Goal: Find specific fact: Find specific page/section

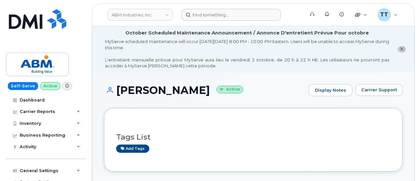
scroll to position [131, 0]
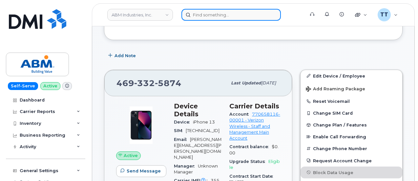
click at [212, 15] on input at bounding box center [230, 15] width 99 height 12
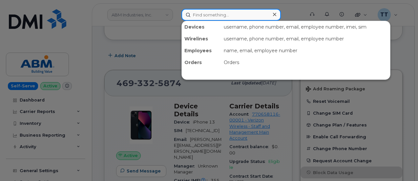
paste input "7853317571"
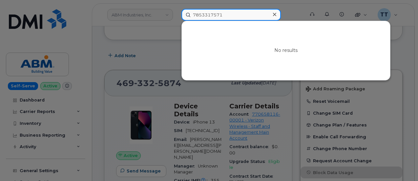
type input "7853317571"
click at [199, 14] on input "7853317571" at bounding box center [230, 15] width 99 height 12
paste input "[PHONE_NUMBER]"
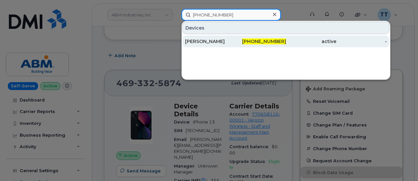
type input "[PHONE_NUMBER]"
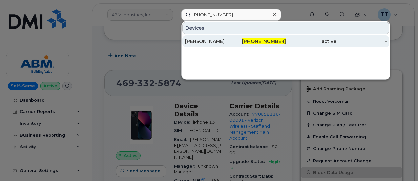
click at [218, 39] on div "[PERSON_NAME]" at bounding box center [210, 41] width 50 height 7
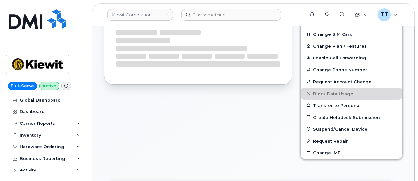
scroll to position [144, 0]
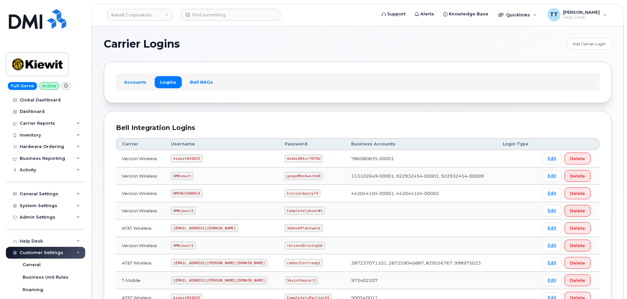
click at [189, 158] on code "kiewit043025" at bounding box center [186, 158] width 31 height 8
copy code "kiewit043025"
click at [345, 159] on td "786080835-00001" at bounding box center [421, 158] width 152 height 17
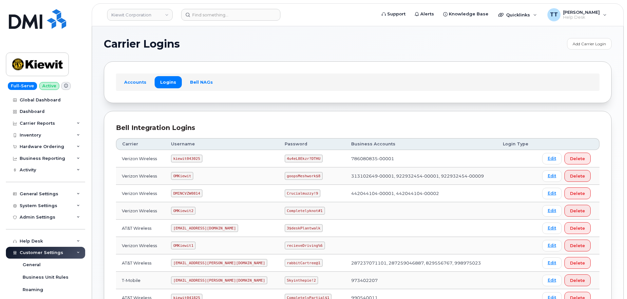
click at [285, 159] on code "4u4eL8Ekzr?DTHU" at bounding box center [304, 158] width 38 height 8
copy code "4u4eL8Ekzr?DTHU"
